Goal: Navigation & Orientation: Find specific page/section

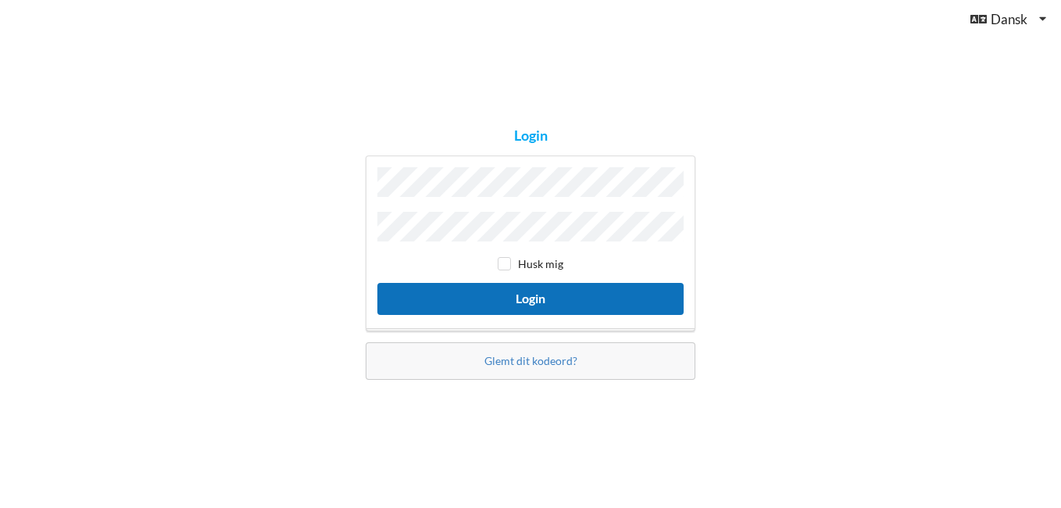
click at [640, 291] on button "Login" at bounding box center [530, 299] width 306 height 32
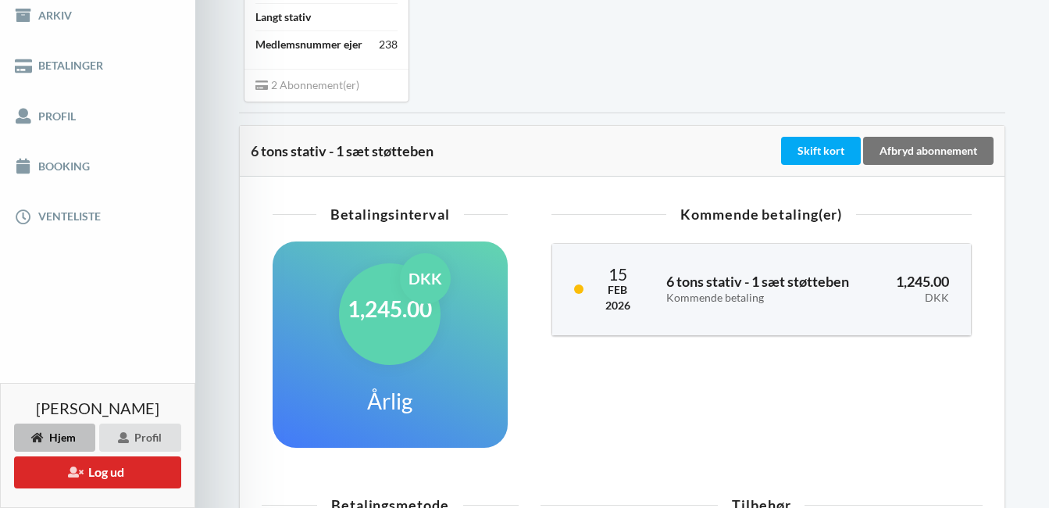
scroll to position [225, 0]
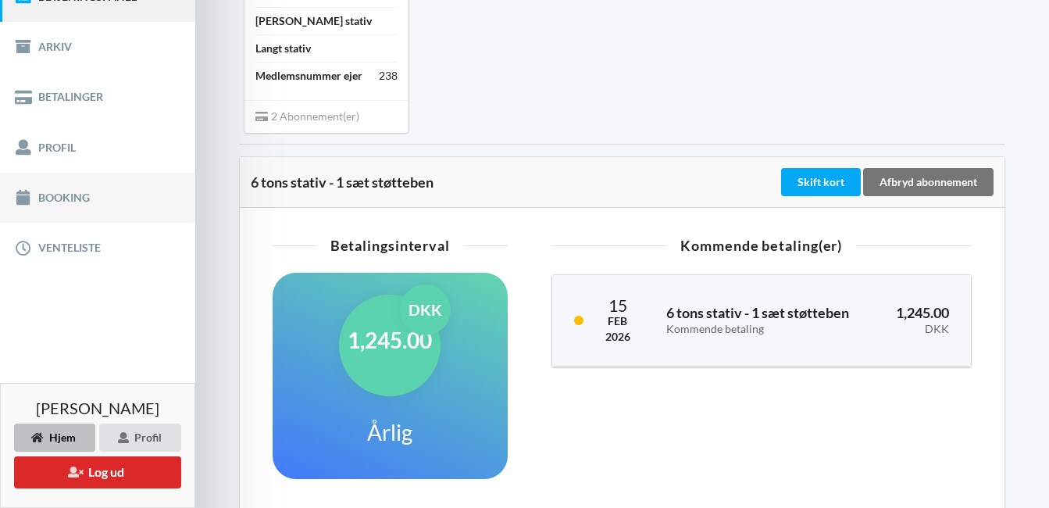
click at [99, 202] on link "Booking" at bounding box center [97, 198] width 195 height 50
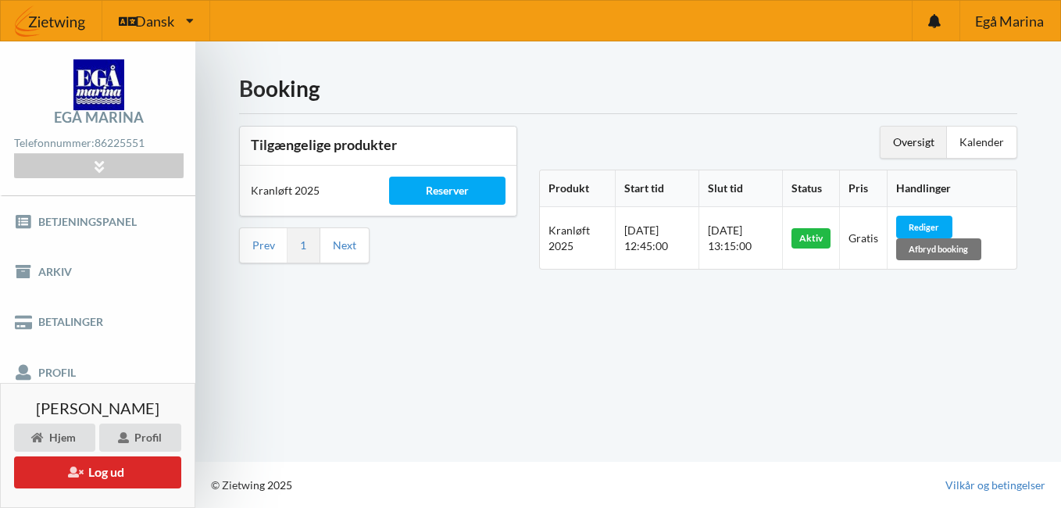
click at [902, 148] on div "Oversigt" at bounding box center [914, 142] width 66 height 31
click at [983, 148] on div "Kalender" at bounding box center [982, 142] width 70 height 31
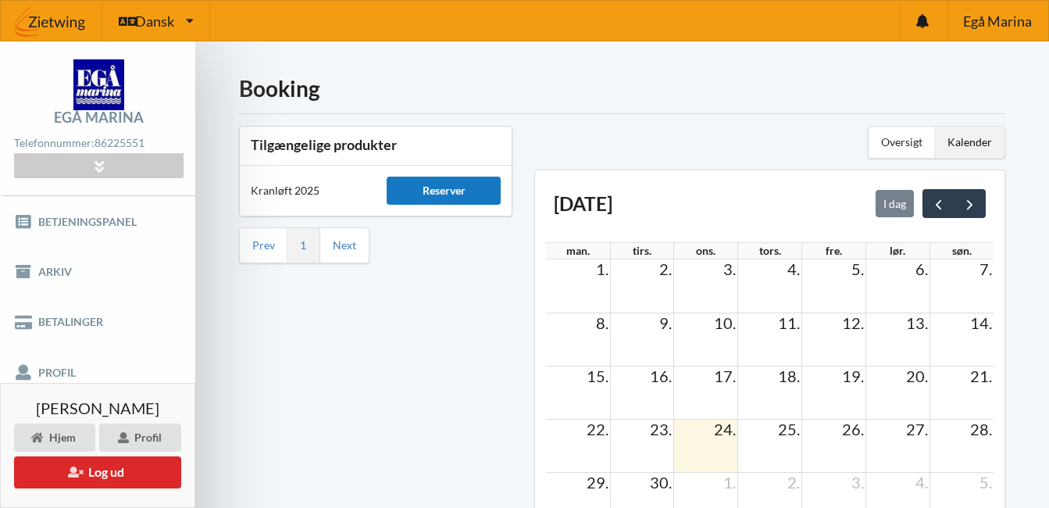
click at [413, 191] on div "Reserver" at bounding box center [444, 191] width 114 height 28
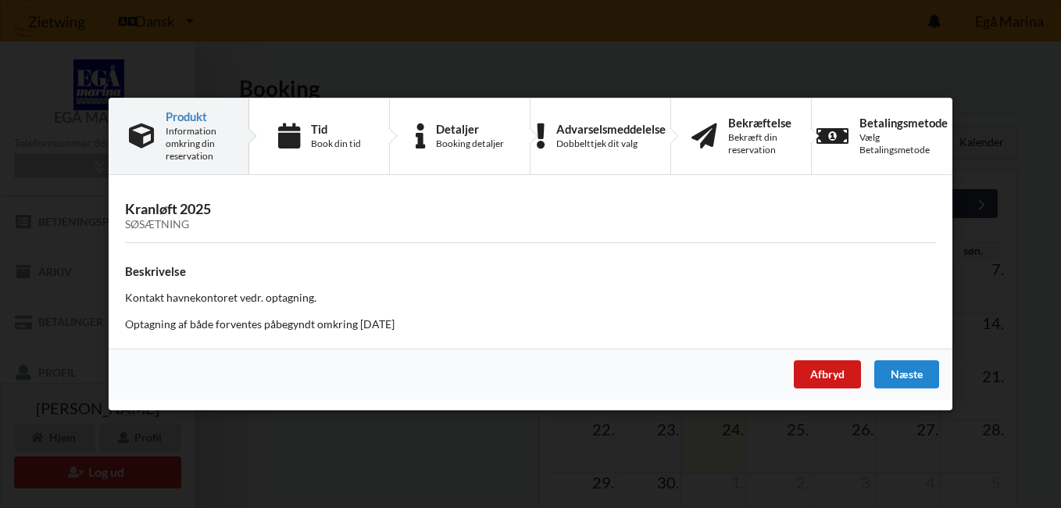
click at [833, 373] on div "Afbryd" at bounding box center [827, 374] width 67 height 28
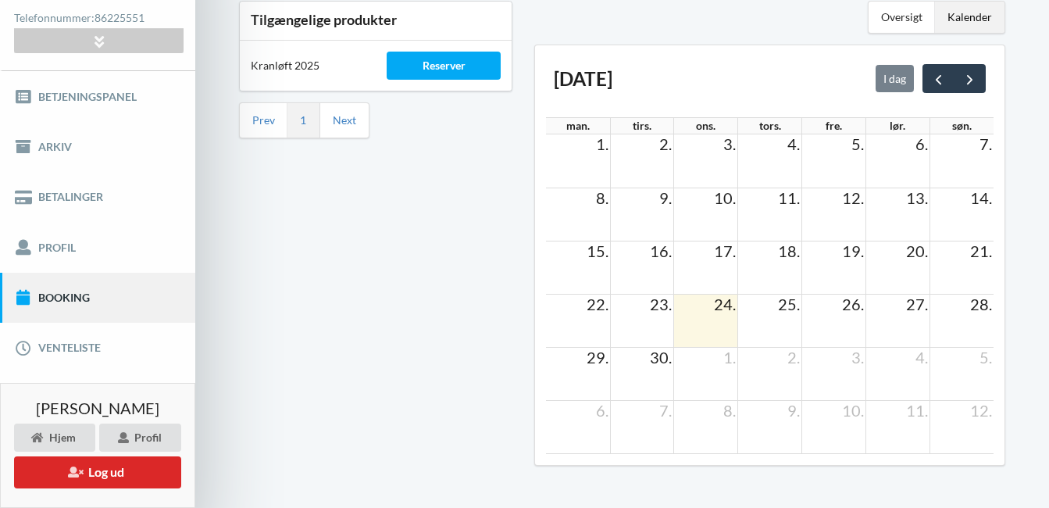
scroll to position [156, 0]
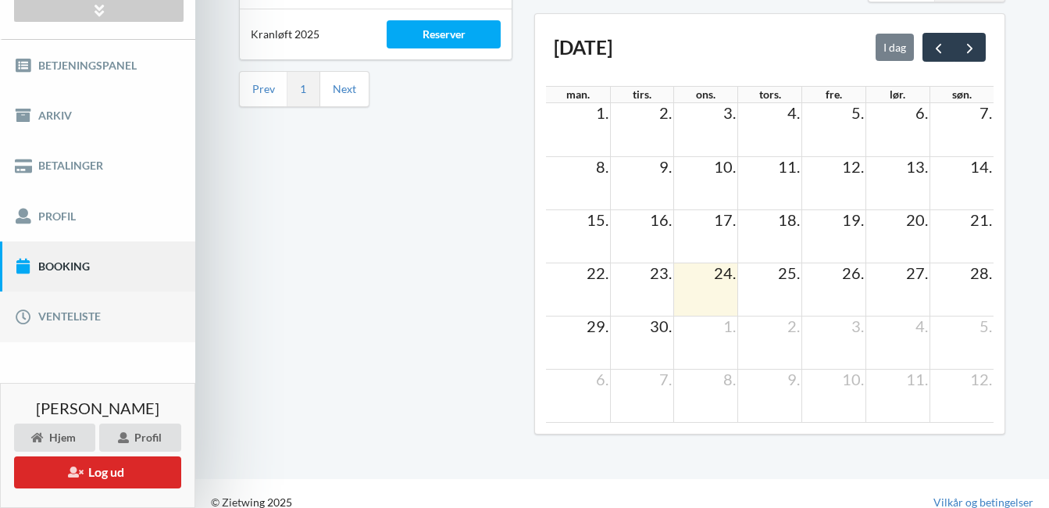
click at [80, 320] on link "Venteliste" at bounding box center [97, 316] width 195 height 50
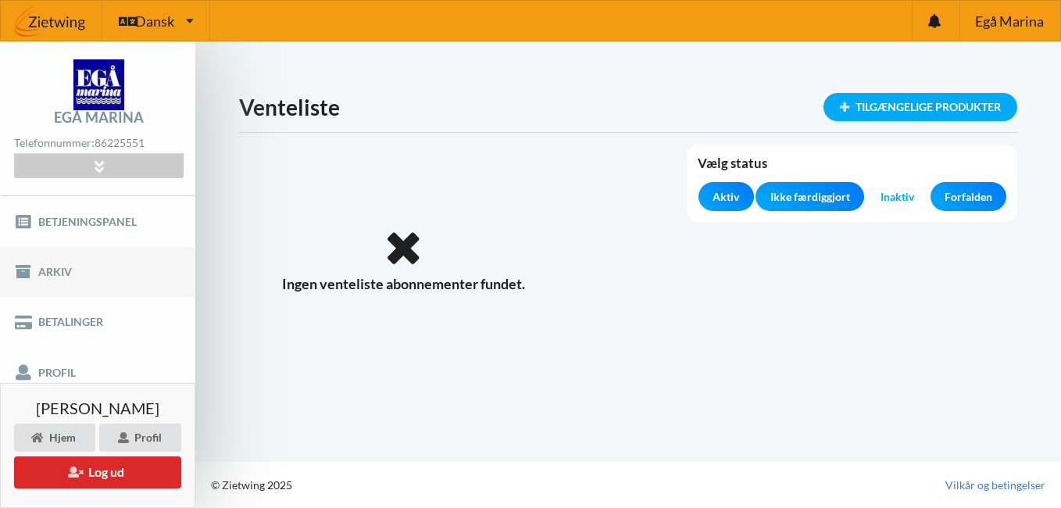
click at [75, 267] on link "Arkiv" at bounding box center [97, 272] width 195 height 50
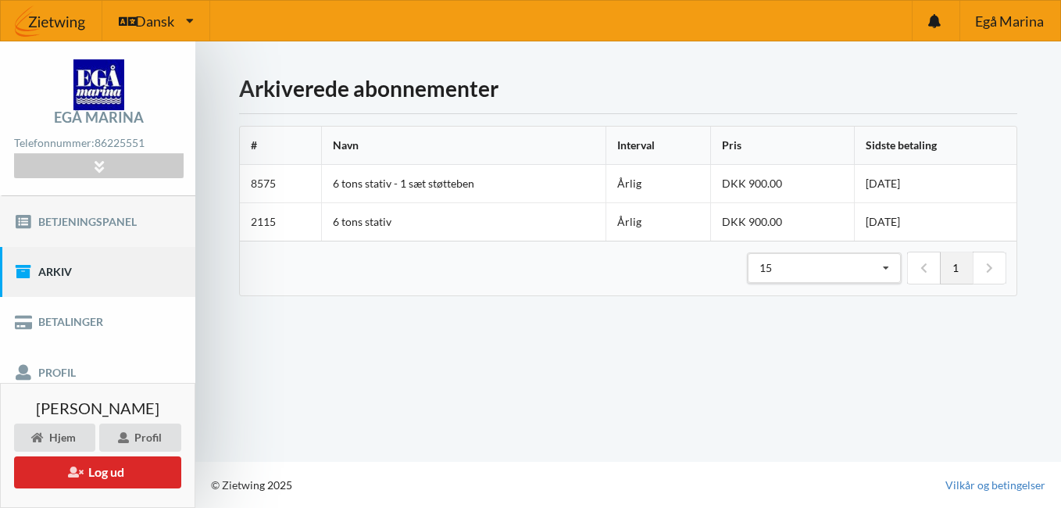
click at [80, 214] on link "Betjeningspanel" at bounding box center [97, 221] width 195 height 50
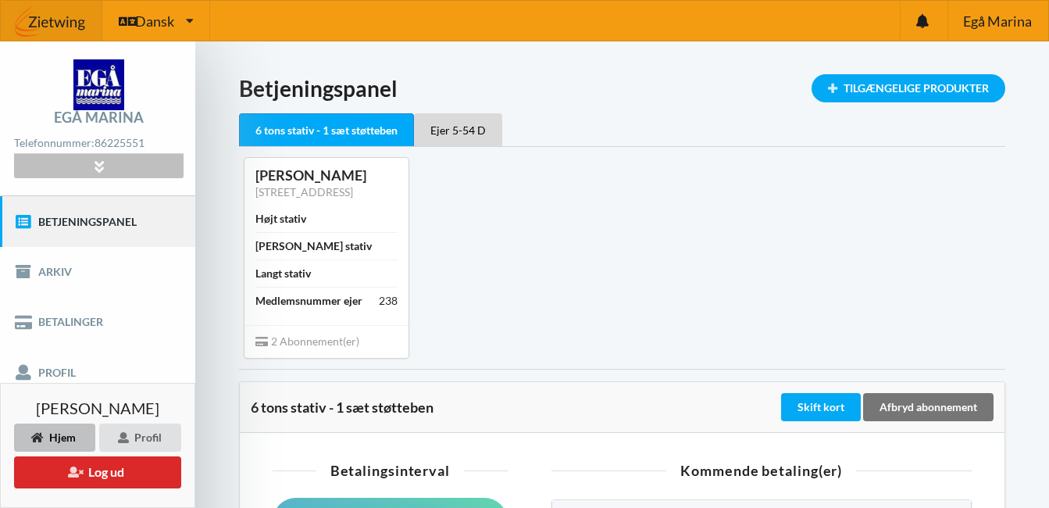
click at [122, 173] on div at bounding box center [98, 166] width 169 height 24
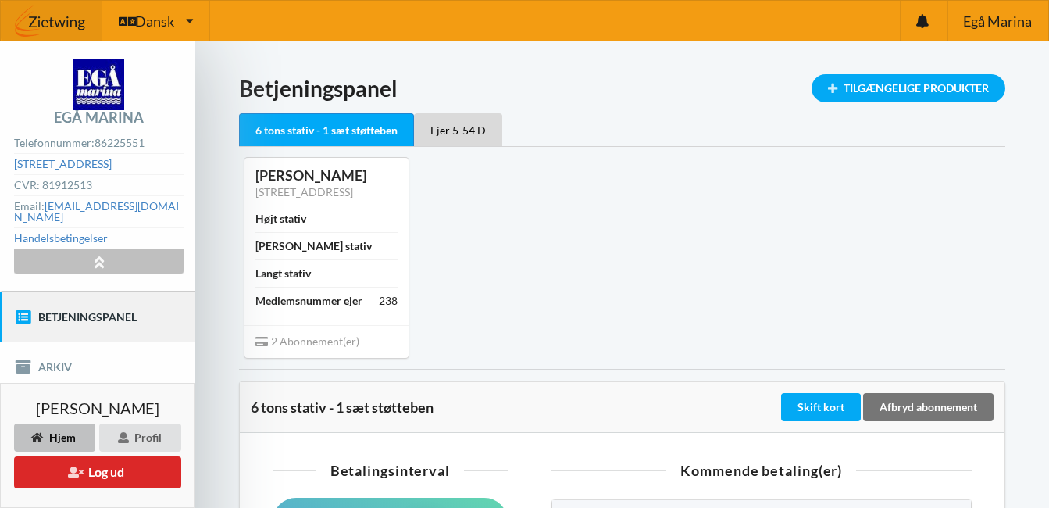
click at [133, 253] on div at bounding box center [98, 261] width 169 height 24
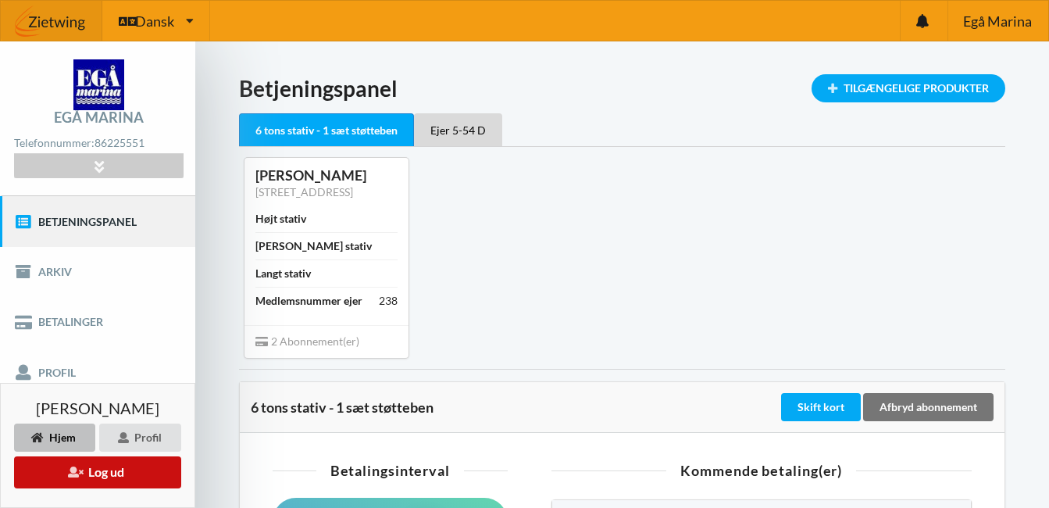
click at [155, 469] on button "Log ud" at bounding box center [97, 472] width 167 height 32
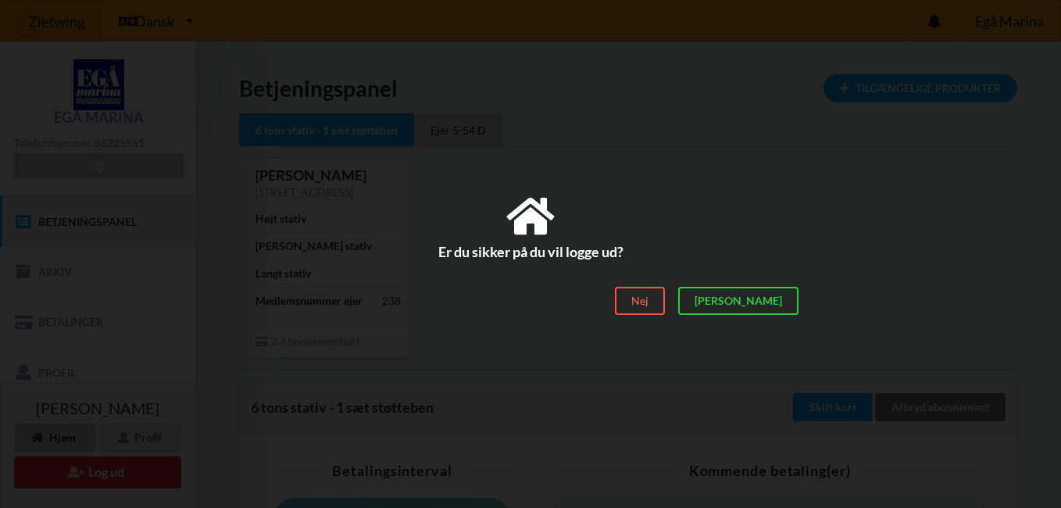
click at [665, 300] on div "Nej" at bounding box center [640, 302] width 50 height 28
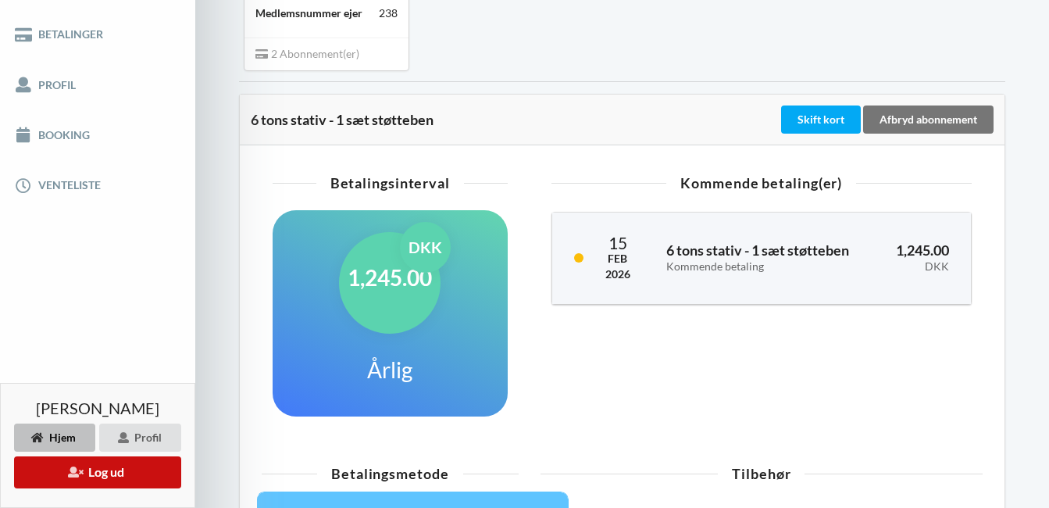
scroll to position [256, 0]
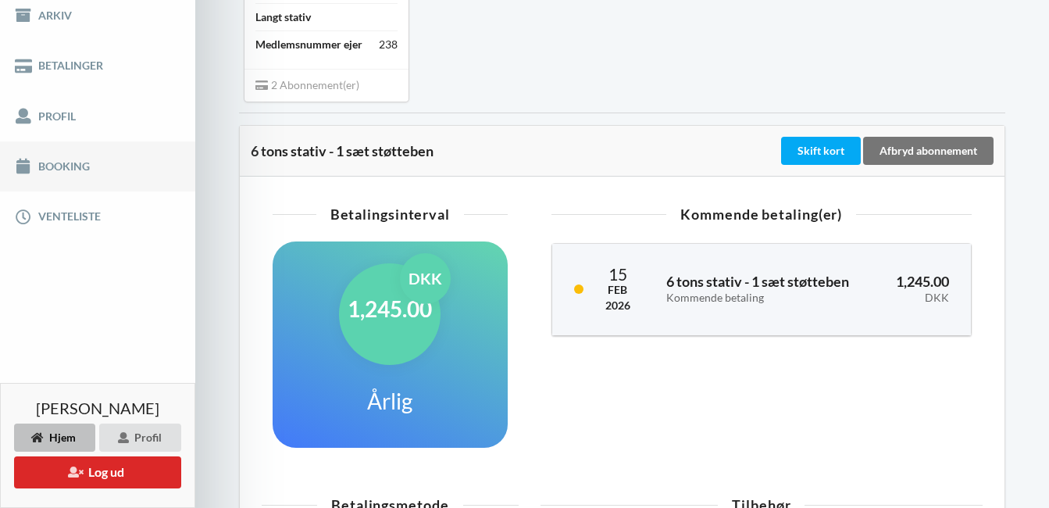
click at [94, 166] on link "Booking" at bounding box center [97, 166] width 195 height 50
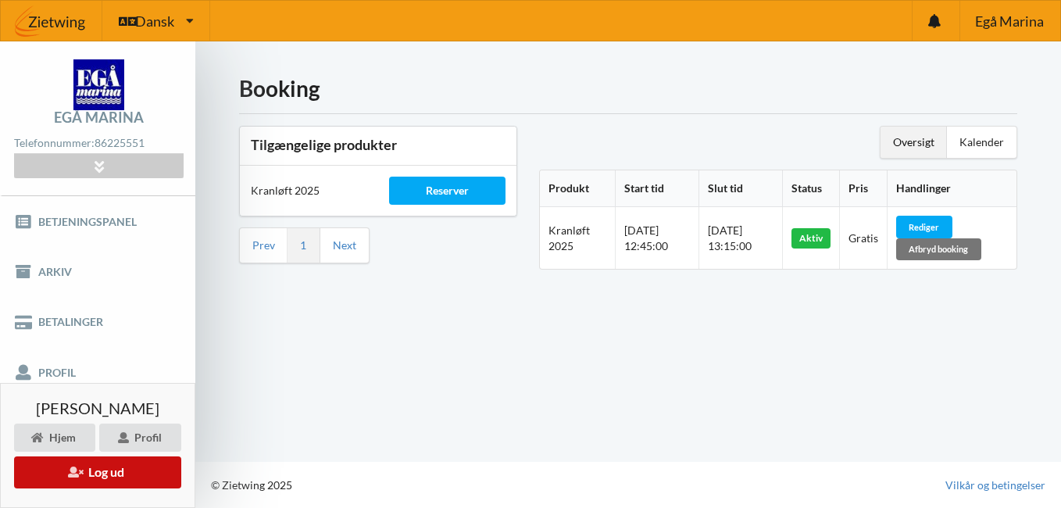
click at [158, 478] on button "Log ud" at bounding box center [97, 472] width 167 height 32
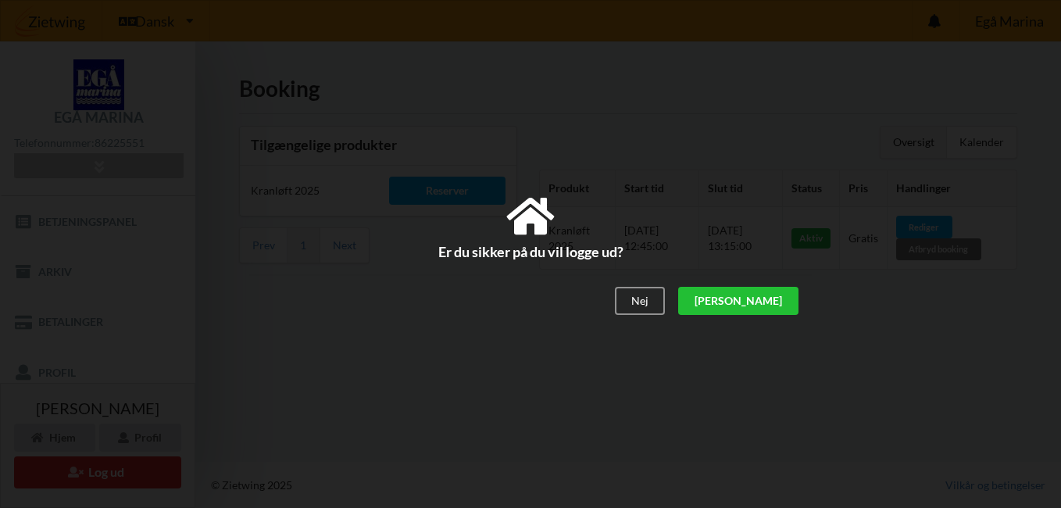
click at [765, 303] on div "[PERSON_NAME]" at bounding box center [738, 302] width 120 height 28
